Goal: Check status

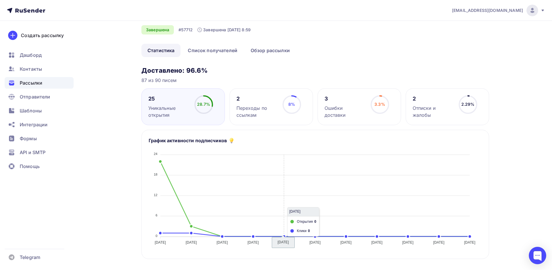
scroll to position [29, 0]
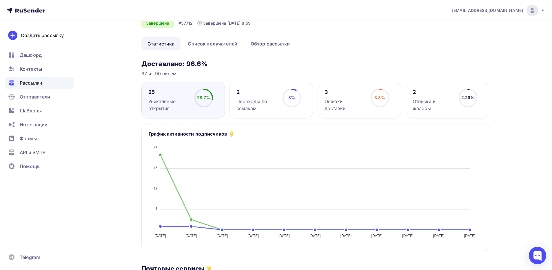
click at [269, 97] on div "2 Переходы по ссылкам" at bounding box center [256, 100] width 41 height 23
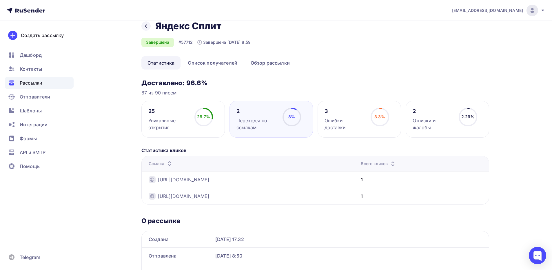
scroll to position [0, 0]
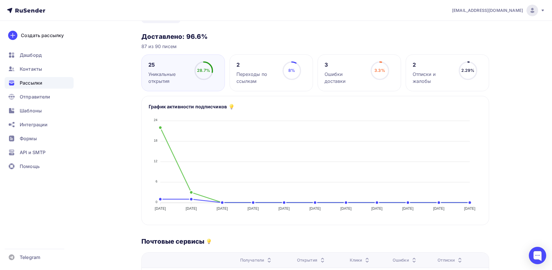
scroll to position [29, 0]
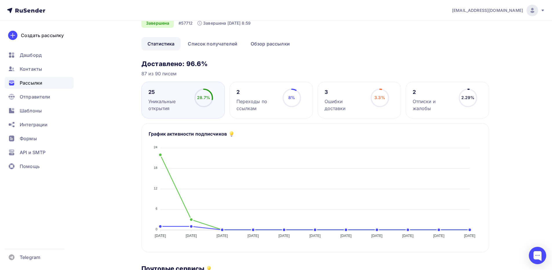
click at [153, 104] on div "Уникальные открытия" at bounding box center [168, 105] width 41 height 14
click at [173, 101] on div "Уникальные открытия" at bounding box center [168, 105] width 41 height 14
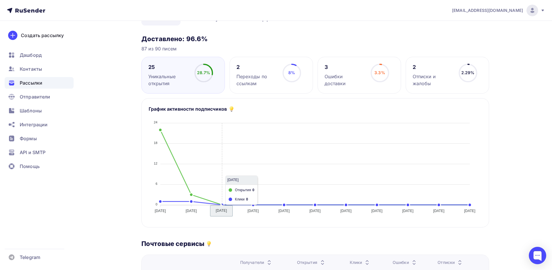
scroll to position [0, 0]
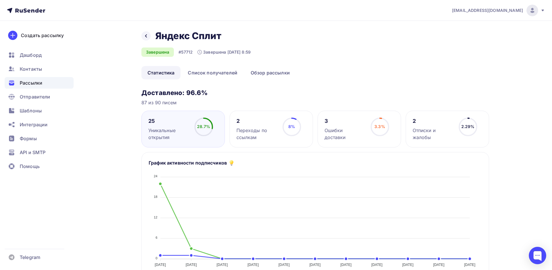
click at [425, 141] on div "2 Отписки и жалобы 2.29% 2.29%" at bounding box center [447, 129] width 83 height 37
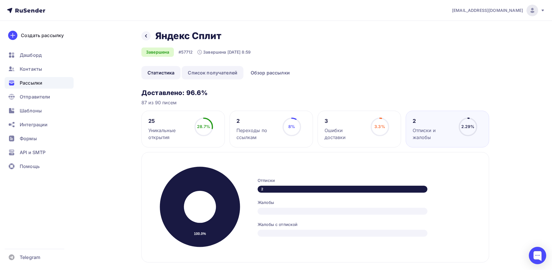
click at [210, 73] on link "Список получателей" at bounding box center [213, 72] width 62 height 13
